Goal: Information Seeking & Learning: Learn about a topic

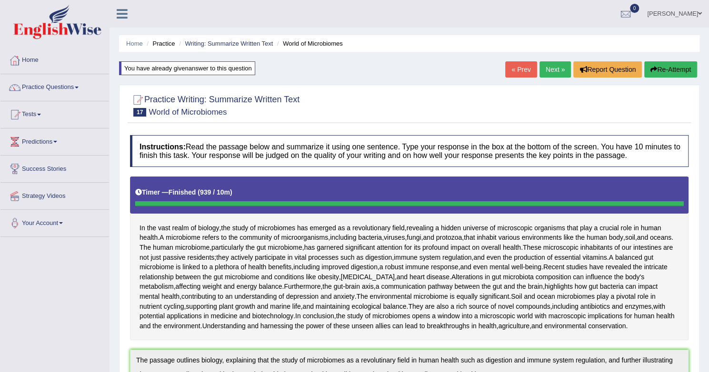
click at [653, 69] on icon "button" at bounding box center [653, 69] width 7 height 7
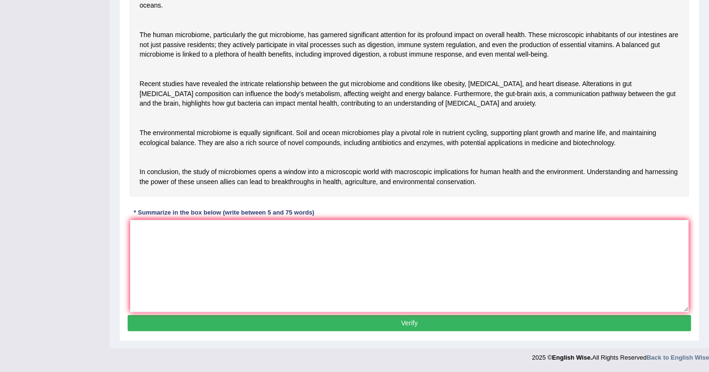
scroll to position [249, 0]
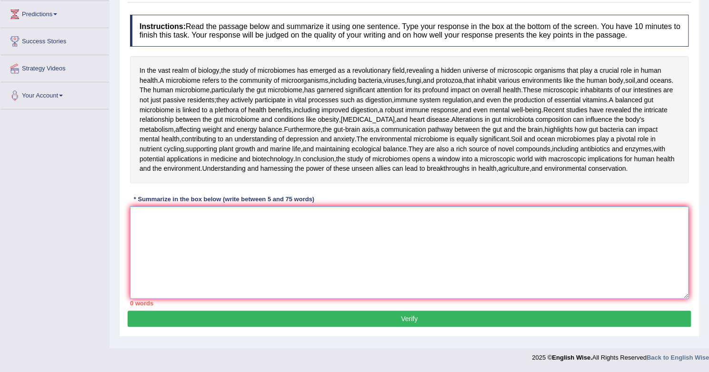
click at [360, 257] on textarea at bounding box center [409, 253] width 558 height 92
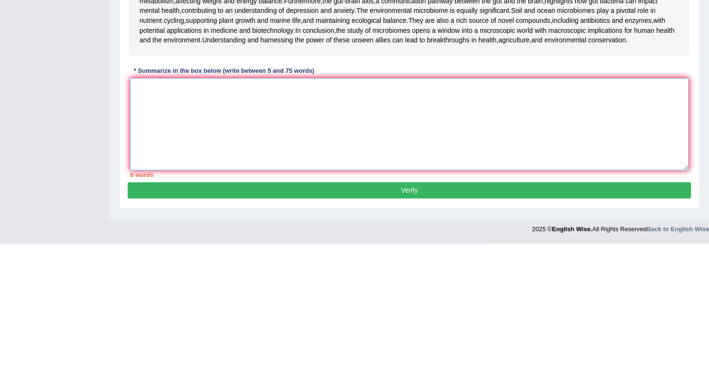
scroll to position [180, 0]
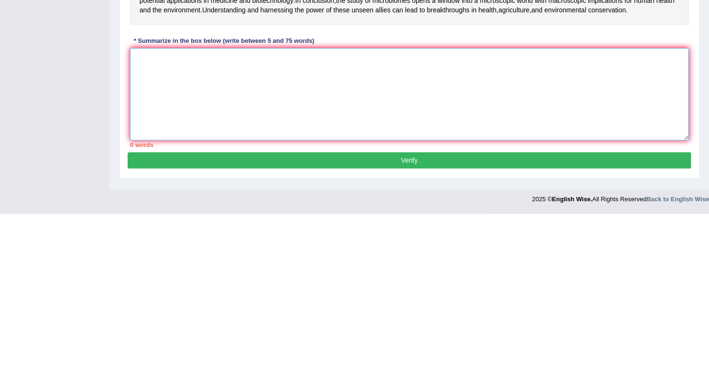
paste textarea "The passage outlines biology, explaining that the study of microbiomes as a rev…"
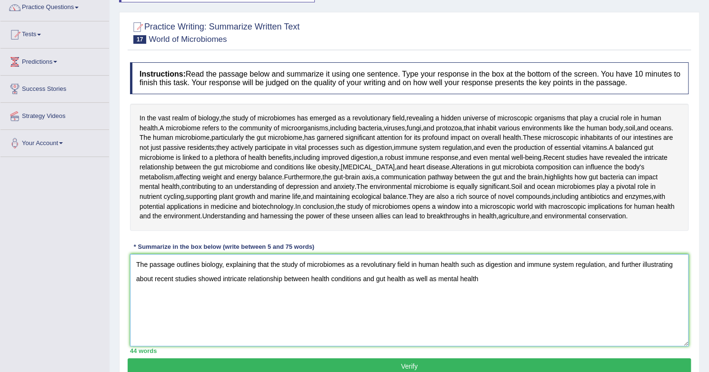
scroll to position [82, 0]
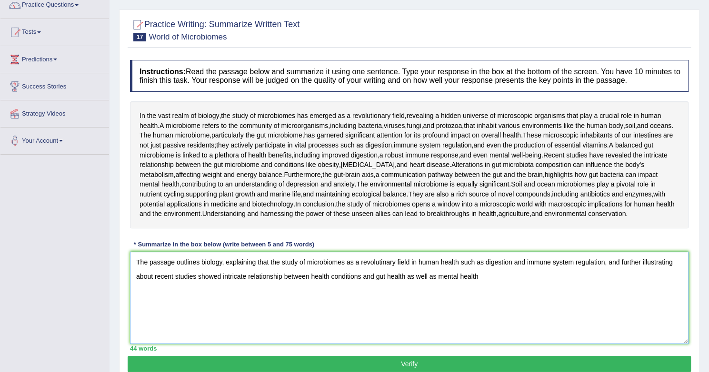
click at [201, 321] on textarea "The passage outlines biology, explaining that the study of microbiomes as a rev…" at bounding box center [409, 298] width 558 height 92
click at [220, 323] on textarea "The passage outlines abount one domain of biology, explaining that the study of…" at bounding box center [409, 298] width 558 height 92
click at [415, 322] on textarea "The passage outlines about one domain of biology, explaining that the study of …" at bounding box center [409, 298] width 558 height 92
click at [543, 323] on textarea "The passage outlines about one domain of biology, explaining that the study of …" at bounding box center [409, 298] width 558 height 92
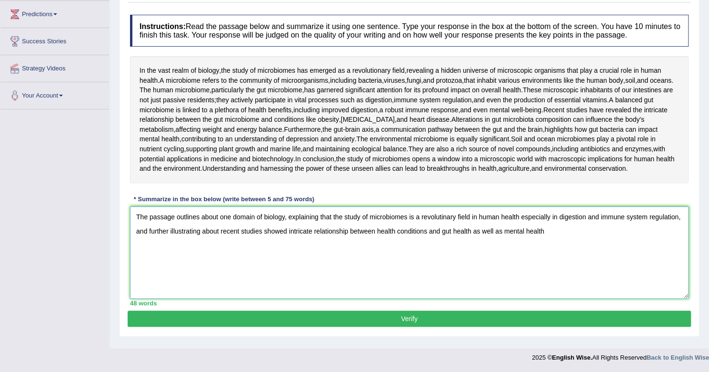
scroll to position [178, 0]
click at [544, 241] on textarea "The passage outlines about one domain of biology, explaining that the study of …" at bounding box center [409, 253] width 558 height 92
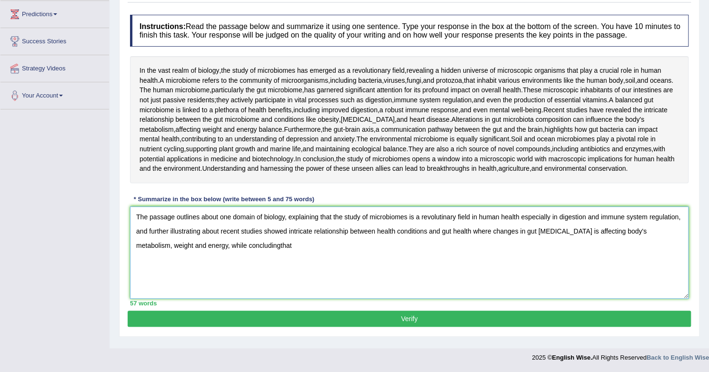
click at [221, 253] on textarea "The passage outlines about one domain of biology, explaining that the study of …" at bounding box center [409, 253] width 558 height 92
click at [252, 256] on textarea "The passage outlines about one domain of biology, explaining that the study of …" at bounding box center [409, 253] width 558 height 92
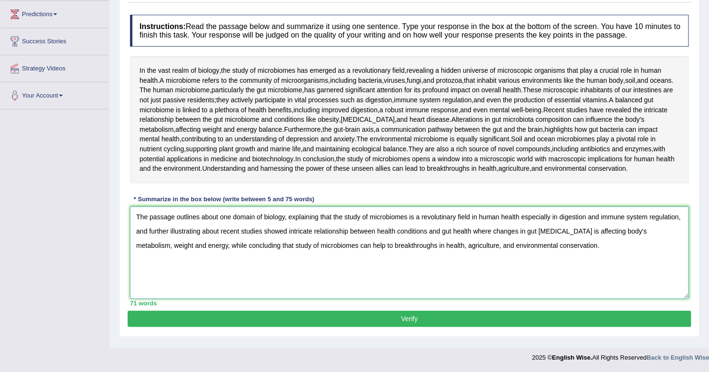
scroll to position [163, 0]
click at [471, 257] on textarea "The passage outlines about one domain of biology, explaining that the study of …" at bounding box center [409, 253] width 558 height 92
type textarea "The passage outlines about one domain of biology, explaining that the study of …"
click at [420, 327] on button "Verify" at bounding box center [409, 319] width 563 height 16
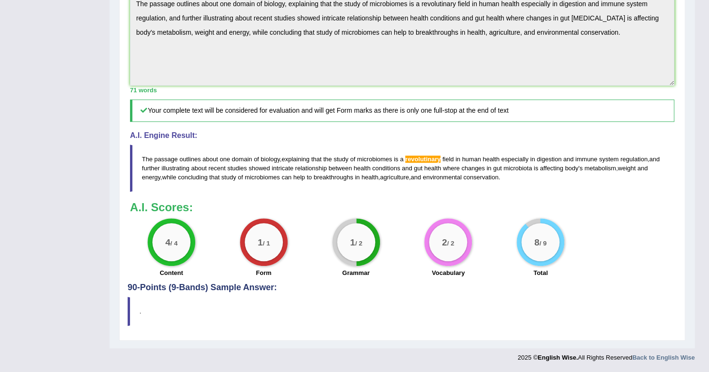
scroll to position [376, 0]
drag, startPoint x: 510, startPoint y: 183, endPoint x: 237, endPoint y: 165, distance: 273.4
click at [237, 165] on blockquote "The passage outlines about one domain of biology , explaining that the study of…" at bounding box center [402, 168] width 544 height 47
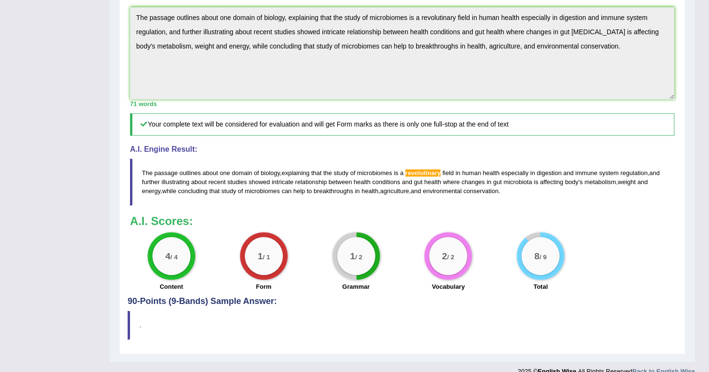
scroll to position [318, 0]
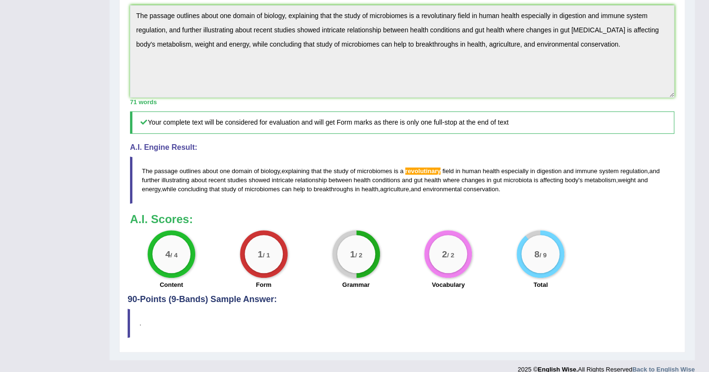
drag, startPoint x: 143, startPoint y: 217, endPoint x: 424, endPoint y: 197, distance: 282.0
click at [424, 197] on div "A.I. Engine Result: The passage outlines about one domain of biology , explaini…" at bounding box center [402, 173] width 544 height 60
click at [121, 60] on div "Practice Writing: Summarize Written Text 17 World of Microbiomes Instructions: …" at bounding box center [402, 60] width 566 height 586
